Goal: Information Seeking & Learning: Learn about a topic

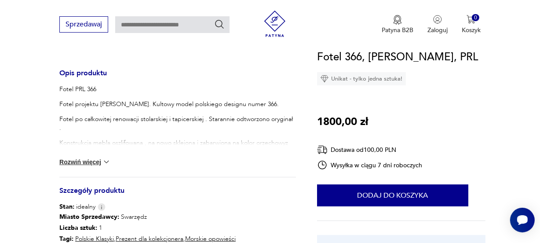
scroll to position [351, 0]
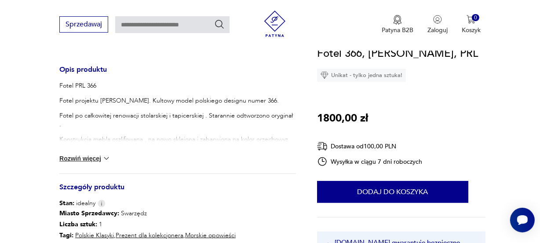
click at [300, 123] on section "Klasyk Opis produktu Fotel PRL 366 Fotel projektu Józefa Chierowskiego. Kultowy…" at bounding box center [270, 54] width 540 height 521
click at [85, 159] on button "Rozwiń więcej" at bounding box center [84, 158] width 51 height 9
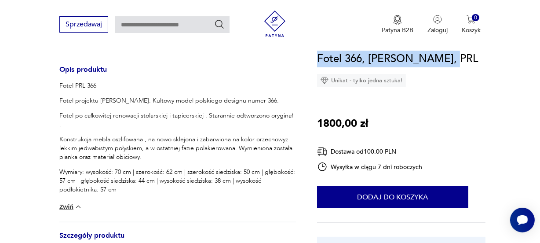
drag, startPoint x: 454, startPoint y: 58, endPoint x: 317, endPoint y: 51, distance: 136.8
click at [317, 51] on div "Fotel 366, Chierowski, PRL Unikat - tylko jedna sztuka! 1800,00 zł Dostawa od 1…" at bounding box center [401, 176] width 168 height 250
copy h1 "Fotel 366, [PERSON_NAME], PRL"
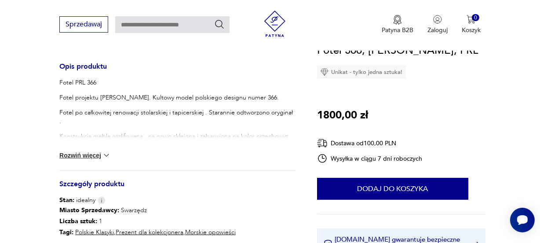
scroll to position [366, 0]
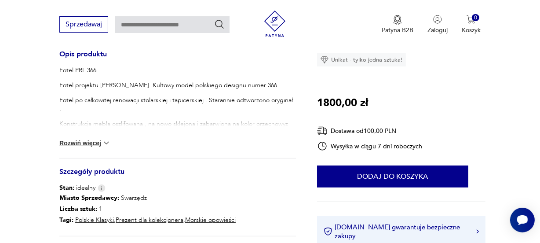
click at [238, 84] on p "Fotel projektu [PERSON_NAME]. Kultowy model polskiego designu numer 366." at bounding box center [177, 85] width 236 height 9
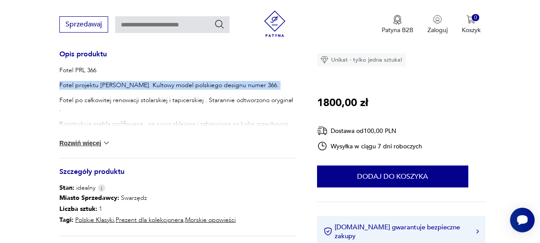
click at [238, 84] on p "Fotel projektu [PERSON_NAME]. Kultowy model polskiego designu numer 366." at bounding box center [177, 85] width 236 height 9
copy p "Fotel projektu [PERSON_NAME]. Kultowy model polskiego designu numer 366."
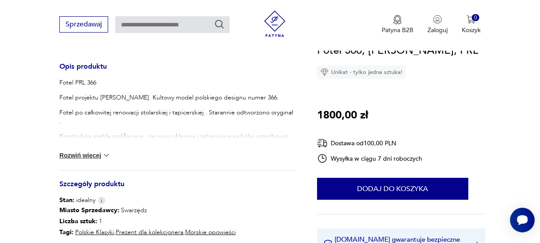
scroll to position [351, 0]
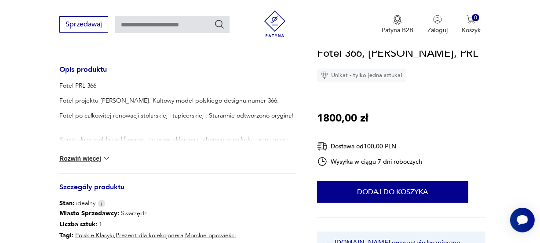
click at [84, 159] on button "Rozwiń więcej" at bounding box center [84, 158] width 51 height 9
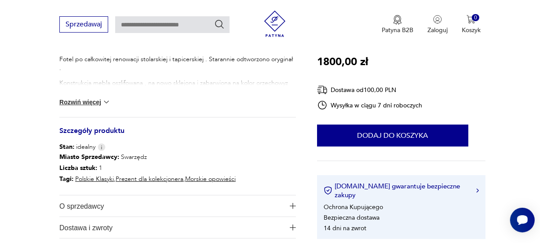
scroll to position [441, 0]
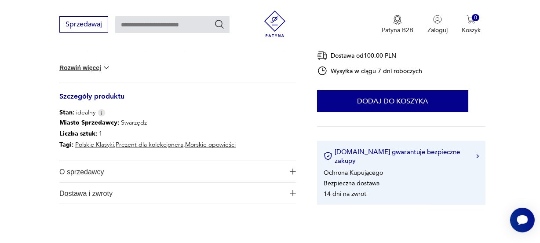
click at [79, 70] on button "Rozwiń więcej" at bounding box center [84, 67] width 51 height 9
